Goal: Information Seeking & Learning: Find specific fact

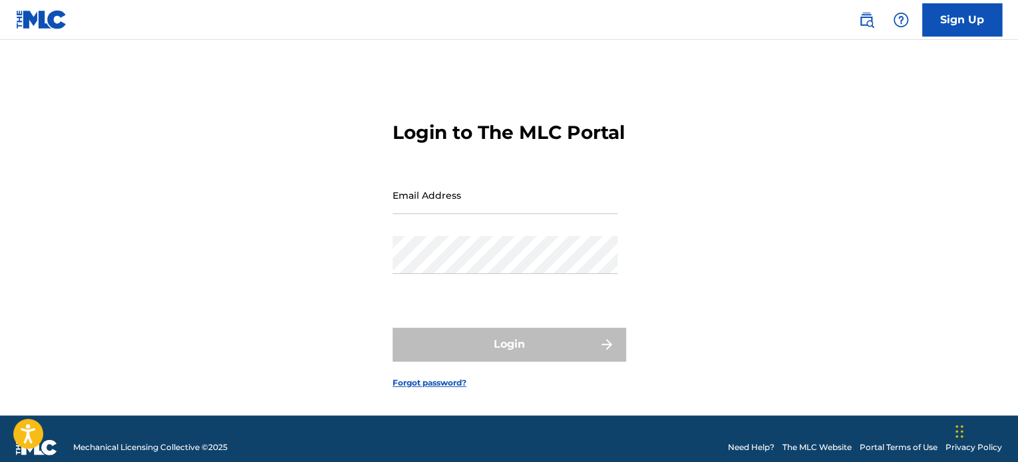
click at [868, 20] on img at bounding box center [866, 20] width 16 height 16
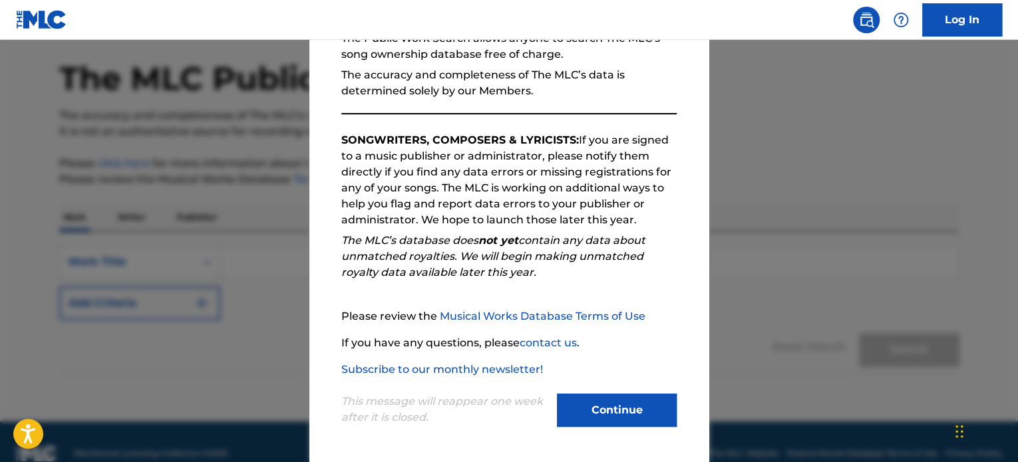
scroll to position [73, 0]
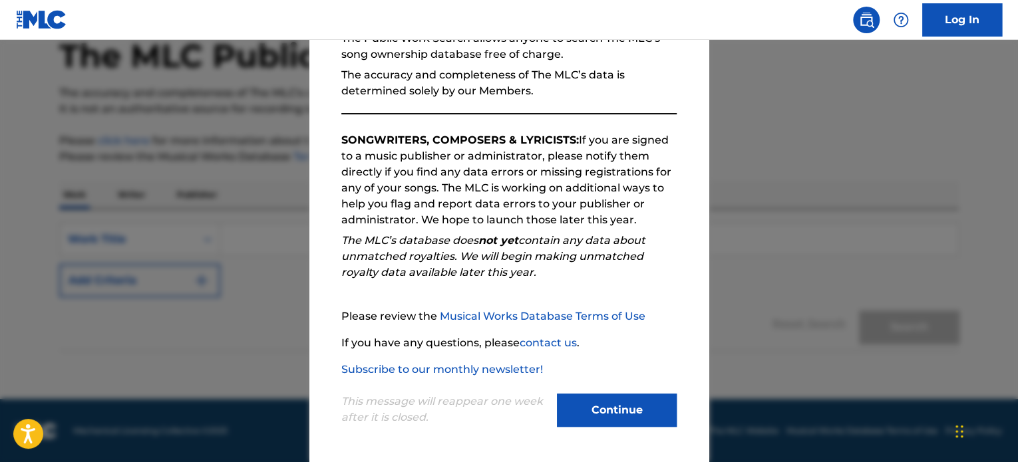
click at [599, 411] on button "Continue" at bounding box center [617, 410] width 120 height 33
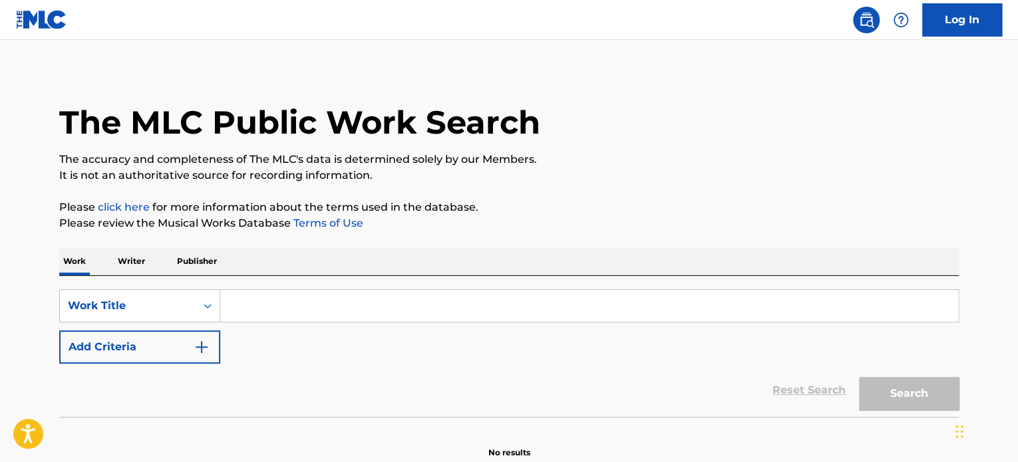
scroll to position [0, 0]
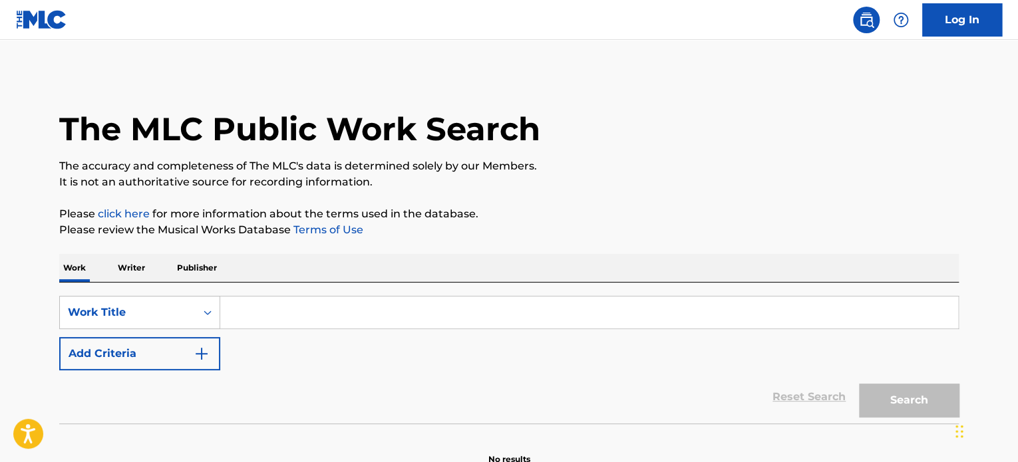
click at [273, 306] on input "Search Form" at bounding box center [589, 313] width 738 height 32
click at [271, 307] on input "Search Form" at bounding box center [589, 313] width 738 height 32
click at [163, 362] on button "Add Criteria" at bounding box center [139, 353] width 161 height 33
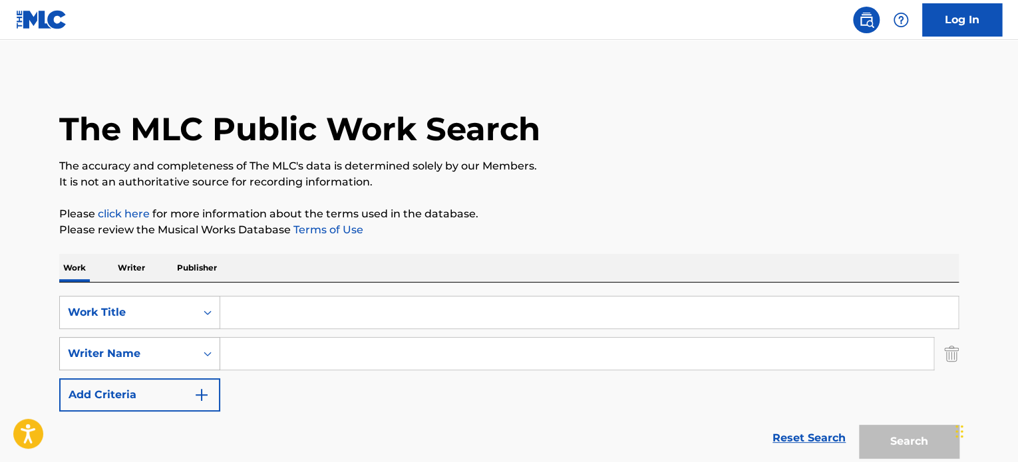
click at [132, 349] on div "Writer Name" at bounding box center [128, 354] width 120 height 16
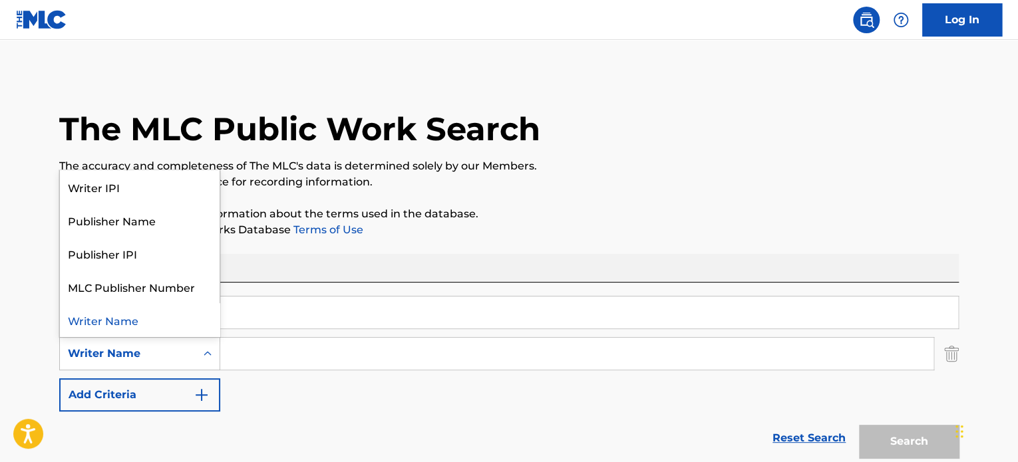
click at [136, 349] on div "Writer Name" at bounding box center [128, 354] width 120 height 16
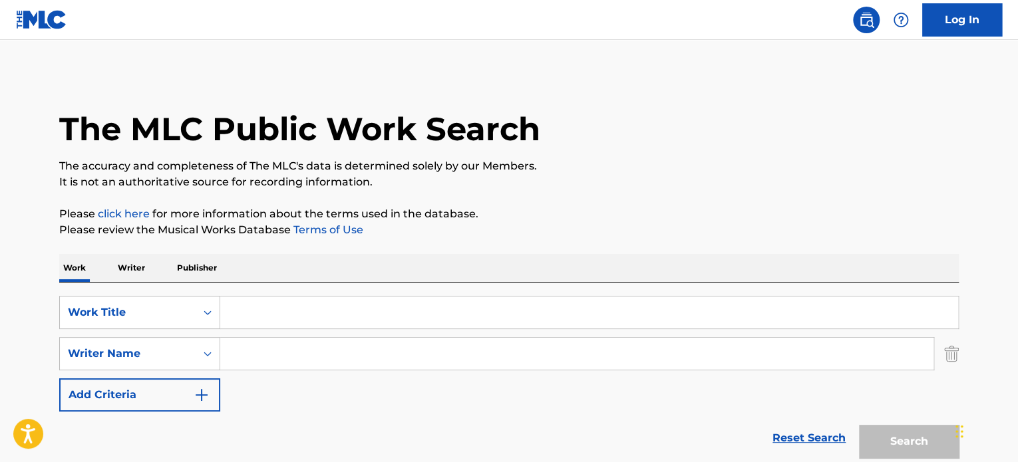
click at [256, 355] on input "Search Form" at bounding box center [576, 354] width 713 height 32
click at [247, 311] on input "Search Form" at bounding box center [589, 313] width 738 height 32
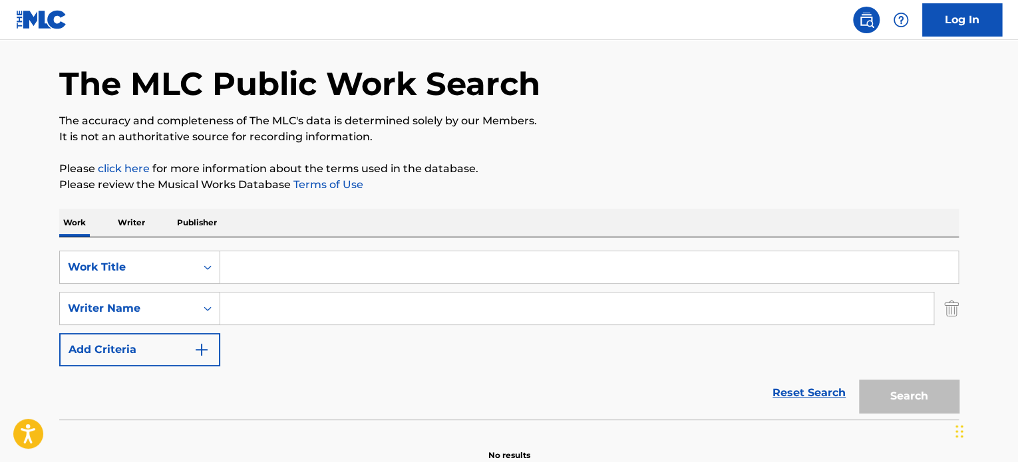
scroll to position [67, 0]
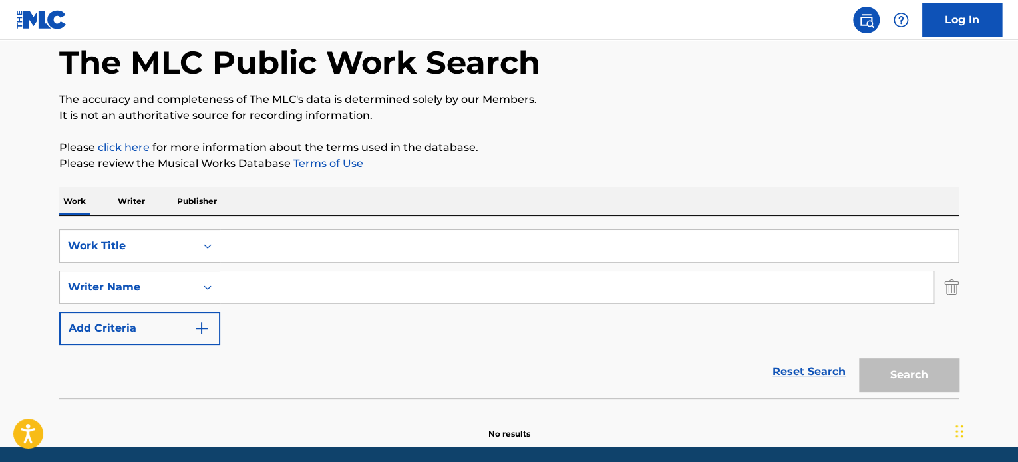
click at [280, 254] on input "Search Form" at bounding box center [589, 246] width 738 height 32
paste input "Promises in the Dark"
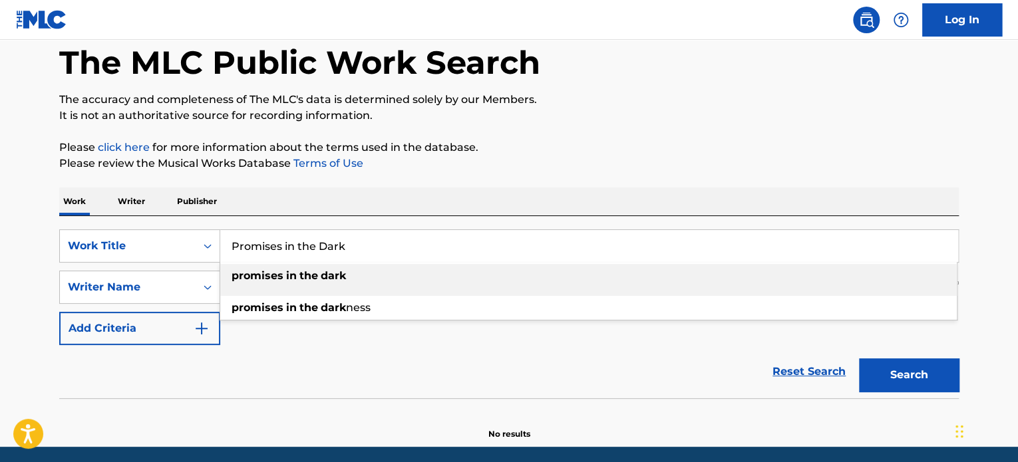
click at [341, 285] on div "promises in the dark" at bounding box center [588, 276] width 737 height 24
type input "promises in the dark"
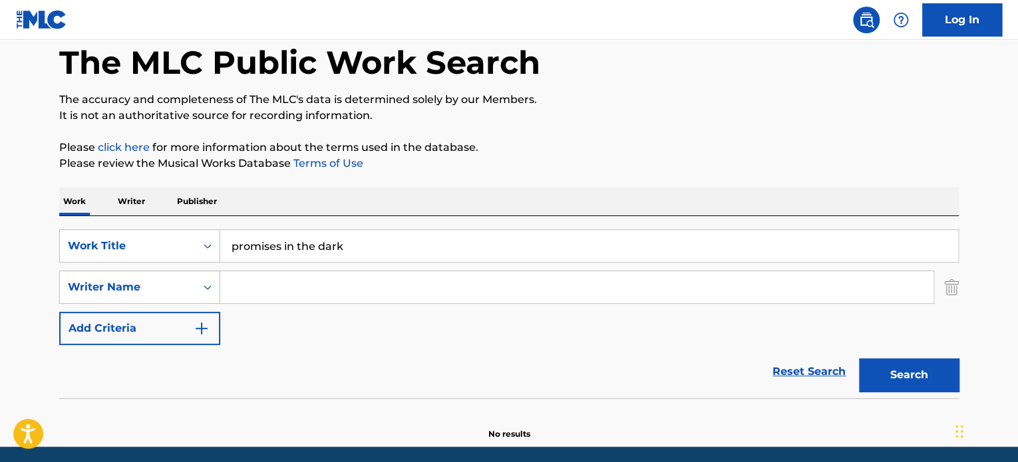
click at [329, 287] on input "Search Form" at bounding box center [576, 287] width 713 height 32
click at [322, 297] on input "Search Form" at bounding box center [576, 287] width 713 height 32
click at [316, 288] on input "Search Form" at bounding box center [576, 287] width 713 height 32
paste input "[PERSON_NAME]"
click at [900, 383] on button "Search" at bounding box center [909, 375] width 100 height 33
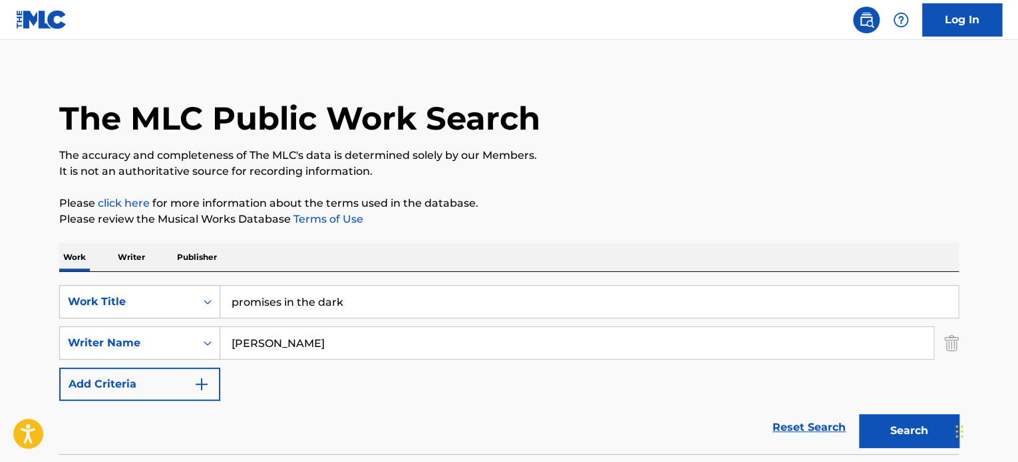
scroll to position [0, 0]
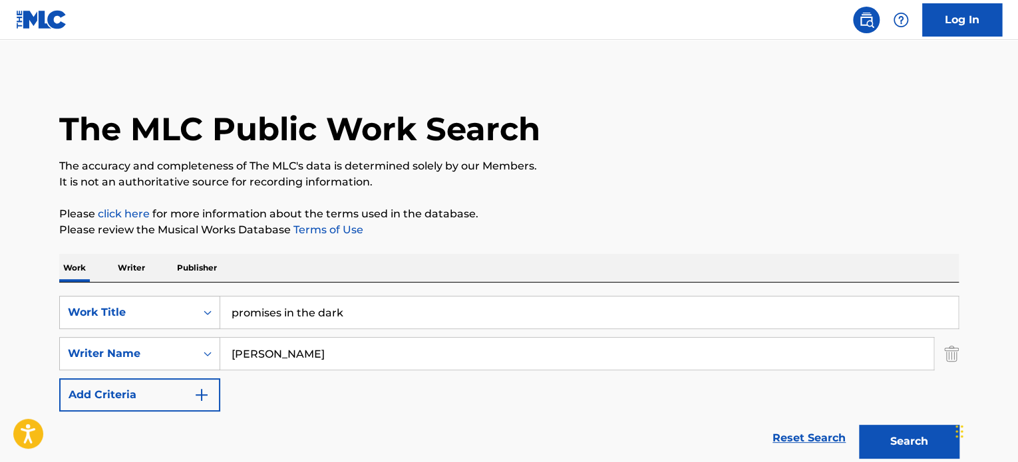
click at [351, 309] on input "promises in the dark" at bounding box center [589, 313] width 738 height 32
click at [238, 340] on input "[PERSON_NAME]" at bounding box center [576, 354] width 713 height 32
type input "[PERSON_NAME]"
click at [234, 316] on input "promises in the dark" at bounding box center [589, 313] width 738 height 32
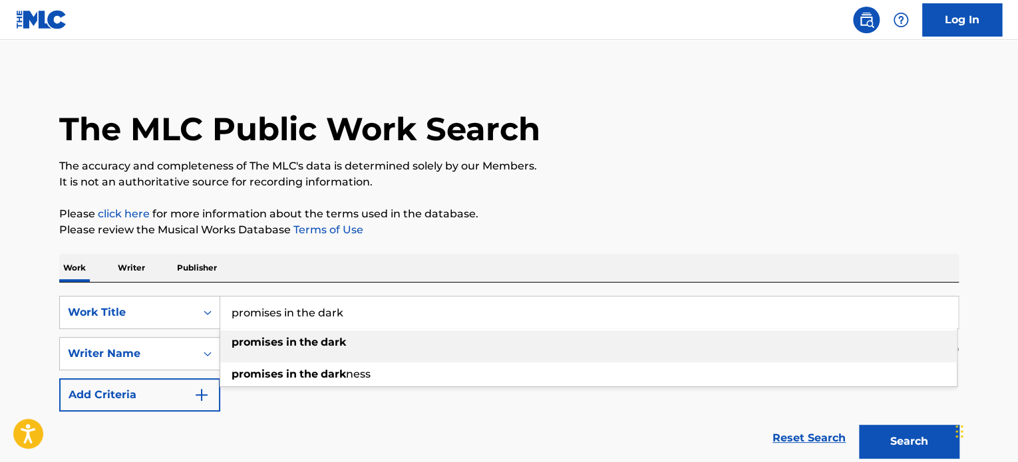
click at [309, 333] on div "promises in the dark" at bounding box center [588, 343] width 737 height 24
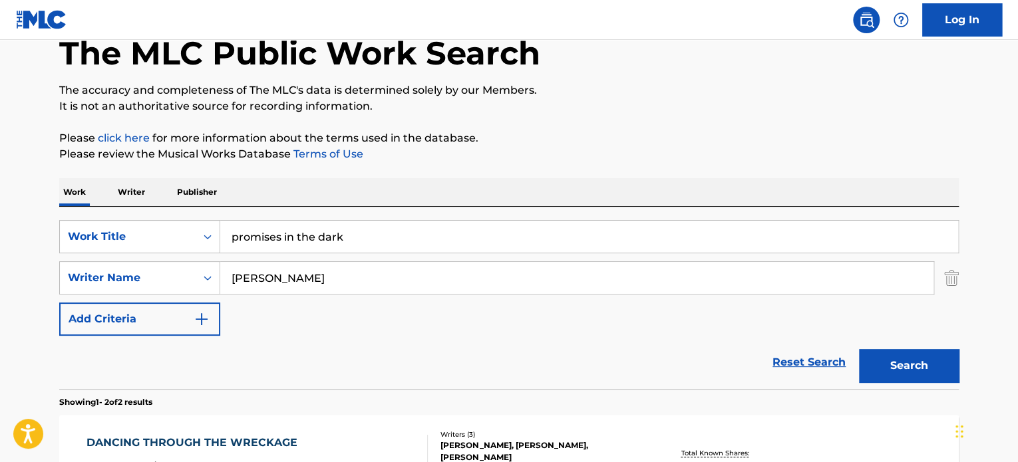
scroll to position [133, 0]
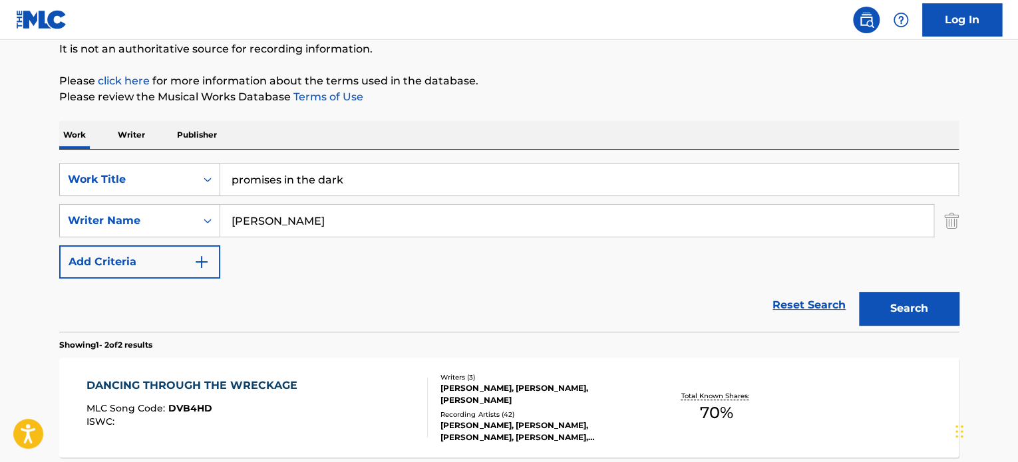
click at [335, 210] on input "[PERSON_NAME]" at bounding box center [576, 221] width 713 height 32
click at [859, 292] on button "Search" at bounding box center [909, 308] width 100 height 33
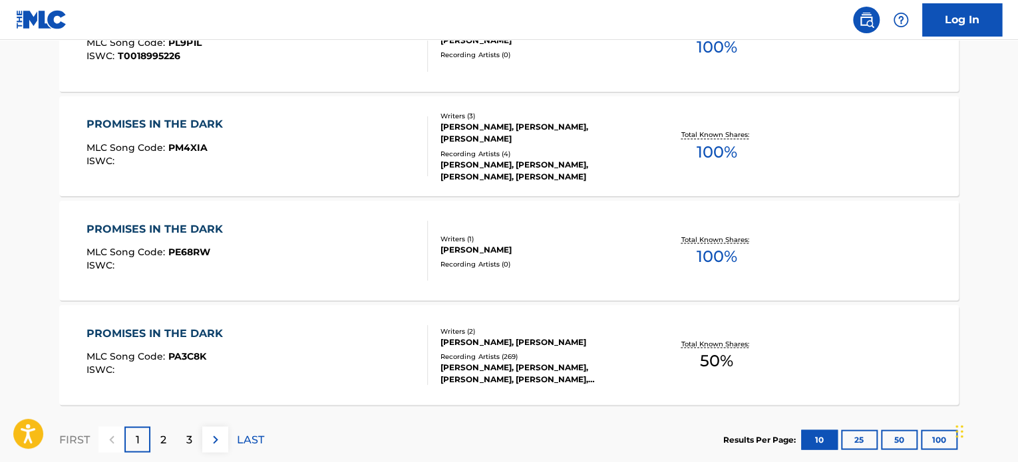
scroll to position [1207, 0]
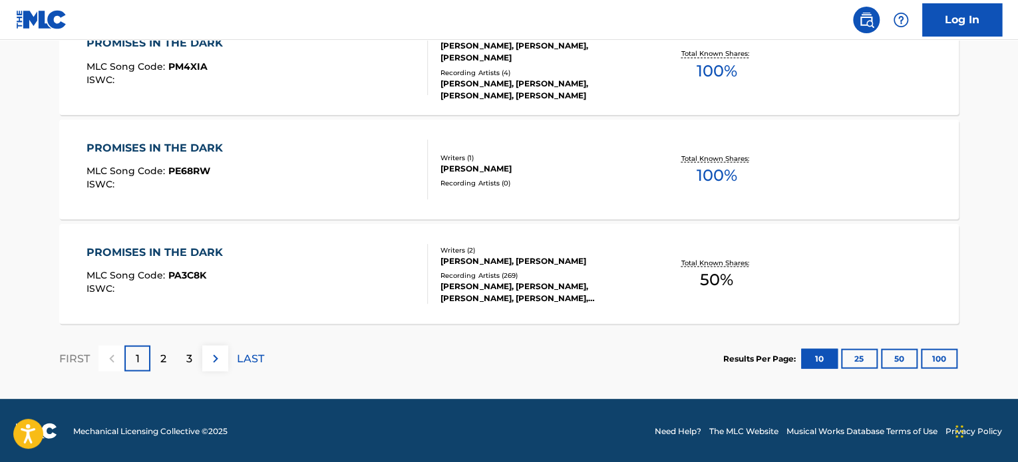
click at [554, 246] on div "Writers ( 2 )" at bounding box center [541, 250] width 201 height 10
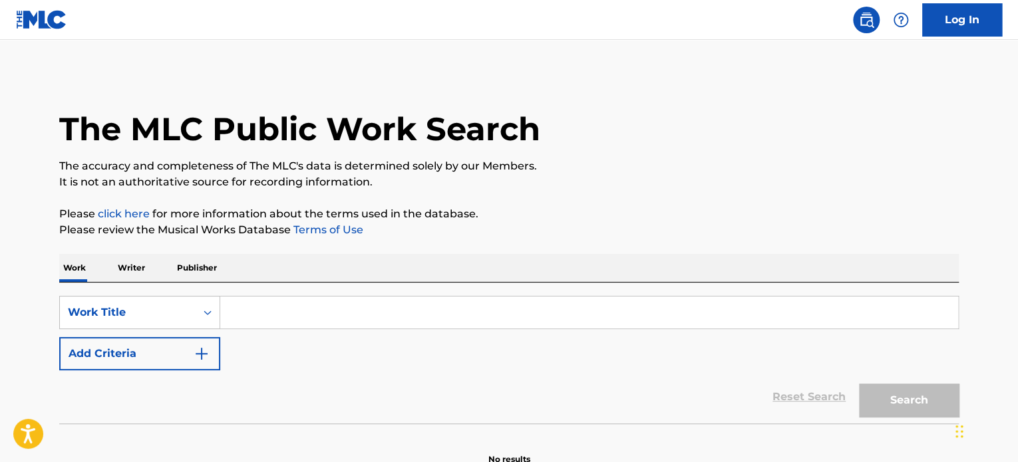
click at [249, 316] on input "Search Form" at bounding box center [589, 313] width 738 height 32
paste input "ONE TIME"
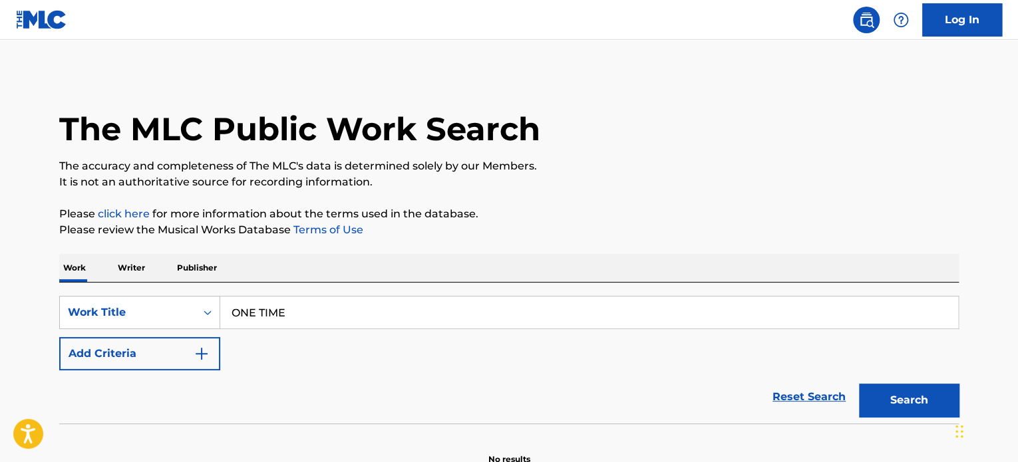
type input "ONE TIME"
click at [172, 361] on button "Add Criteria" at bounding box center [139, 353] width 161 height 33
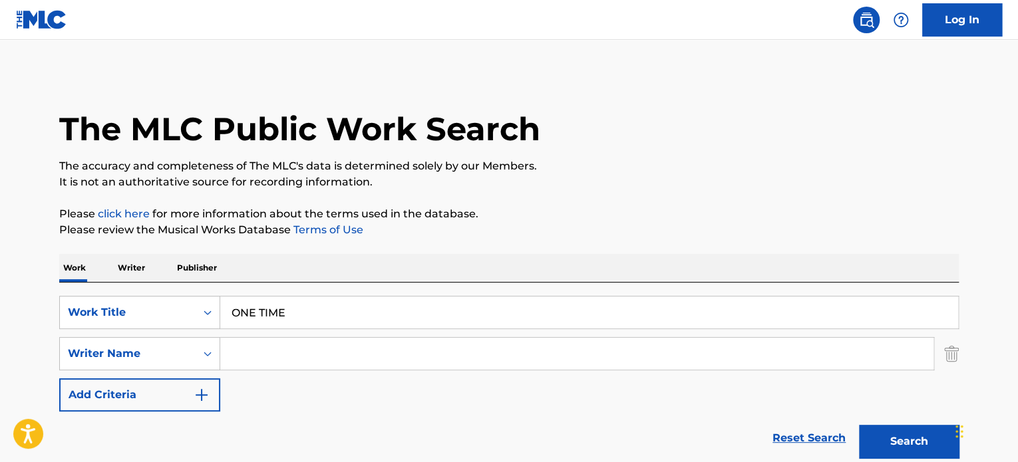
click at [250, 351] on input "Search Form" at bounding box center [576, 354] width 713 height 32
click at [303, 364] on input "Search Form" at bounding box center [576, 354] width 713 height 32
paste input "Jeremy"
type input "Jeremy"
click at [906, 458] on div "Search" at bounding box center [905, 438] width 106 height 53
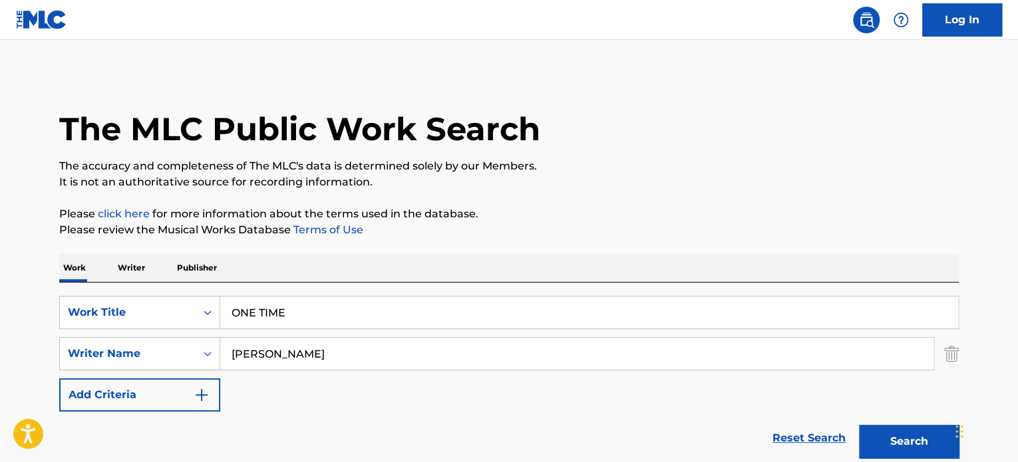
click at [908, 447] on button "Search" at bounding box center [909, 441] width 100 height 33
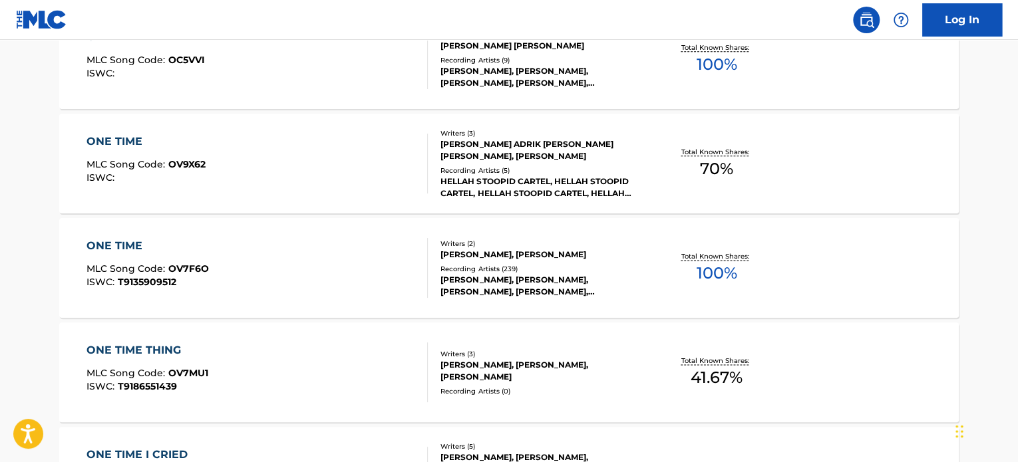
scroll to position [799, 0]
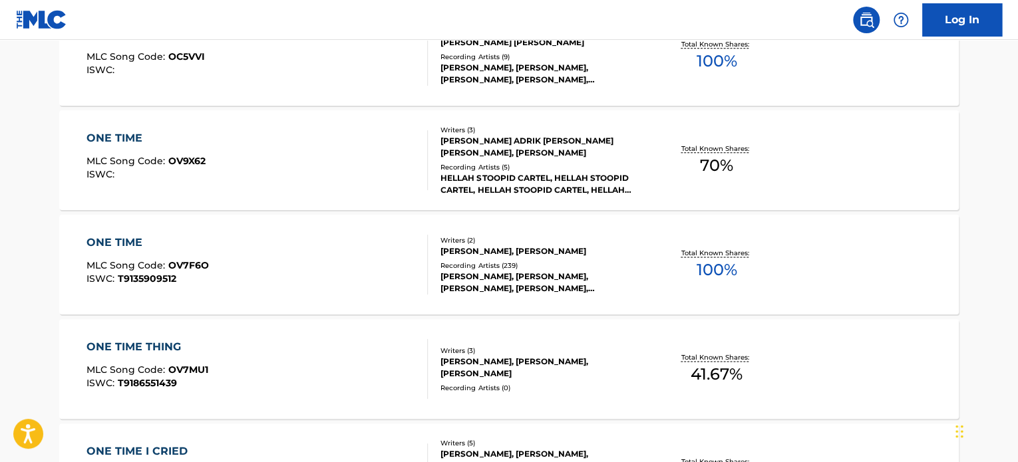
click at [375, 263] on div "ONE TIME MLC Song Code : OV7F6O ISWC : T9135909512" at bounding box center [258, 265] width 342 height 60
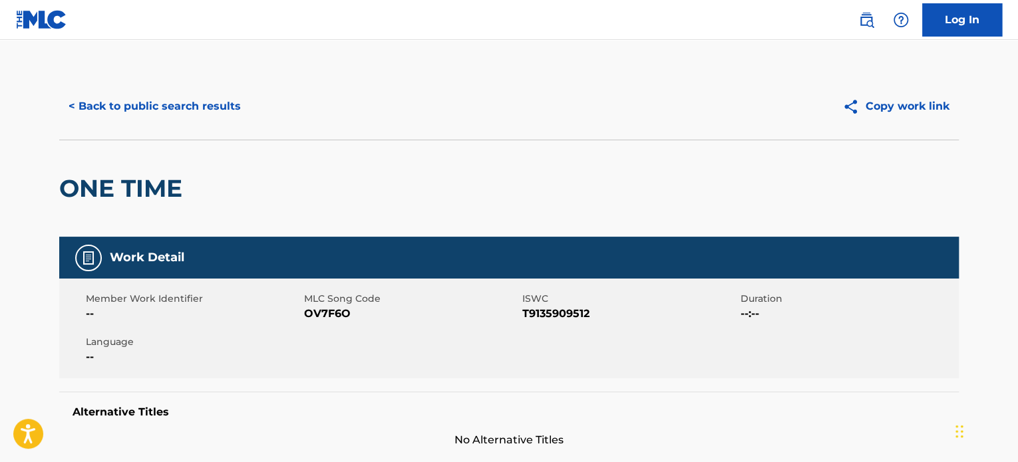
click at [904, 102] on button "Copy work link" at bounding box center [896, 106] width 126 height 33
